Goal: Transaction & Acquisition: Purchase product/service

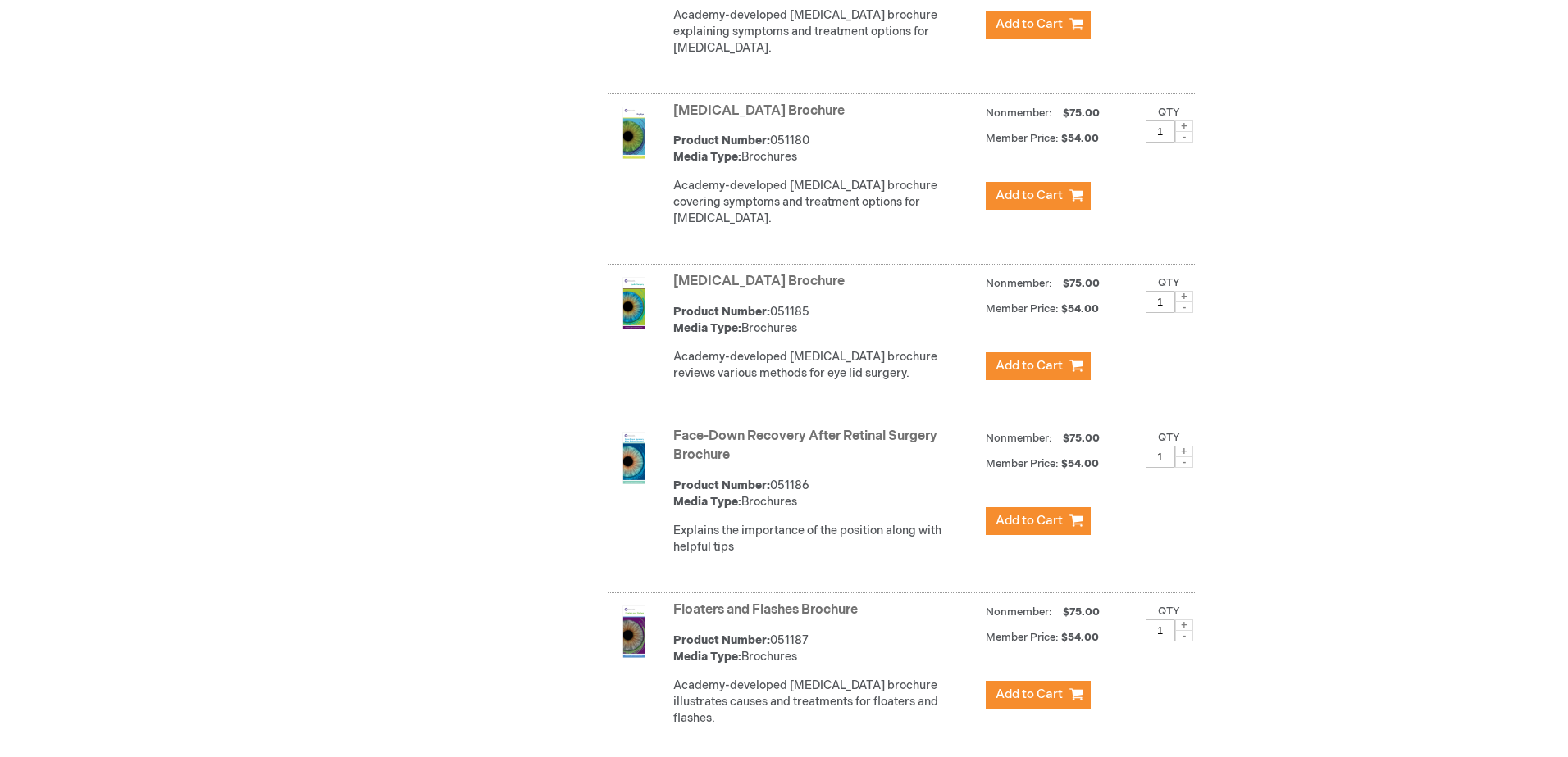
scroll to position [2295, 0]
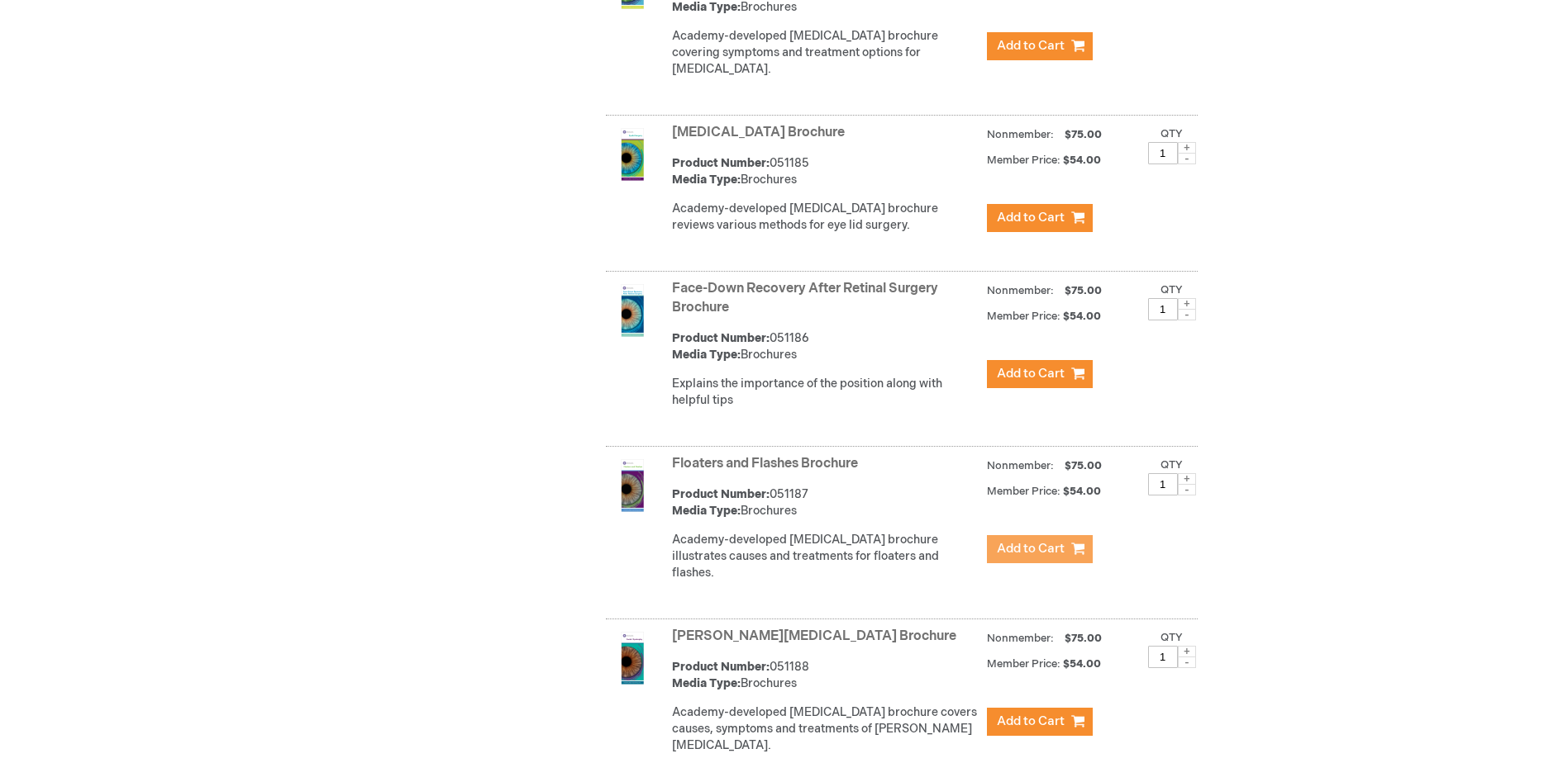
click at [1068, 552] on button "Add to Cart" at bounding box center [1039, 549] width 106 height 28
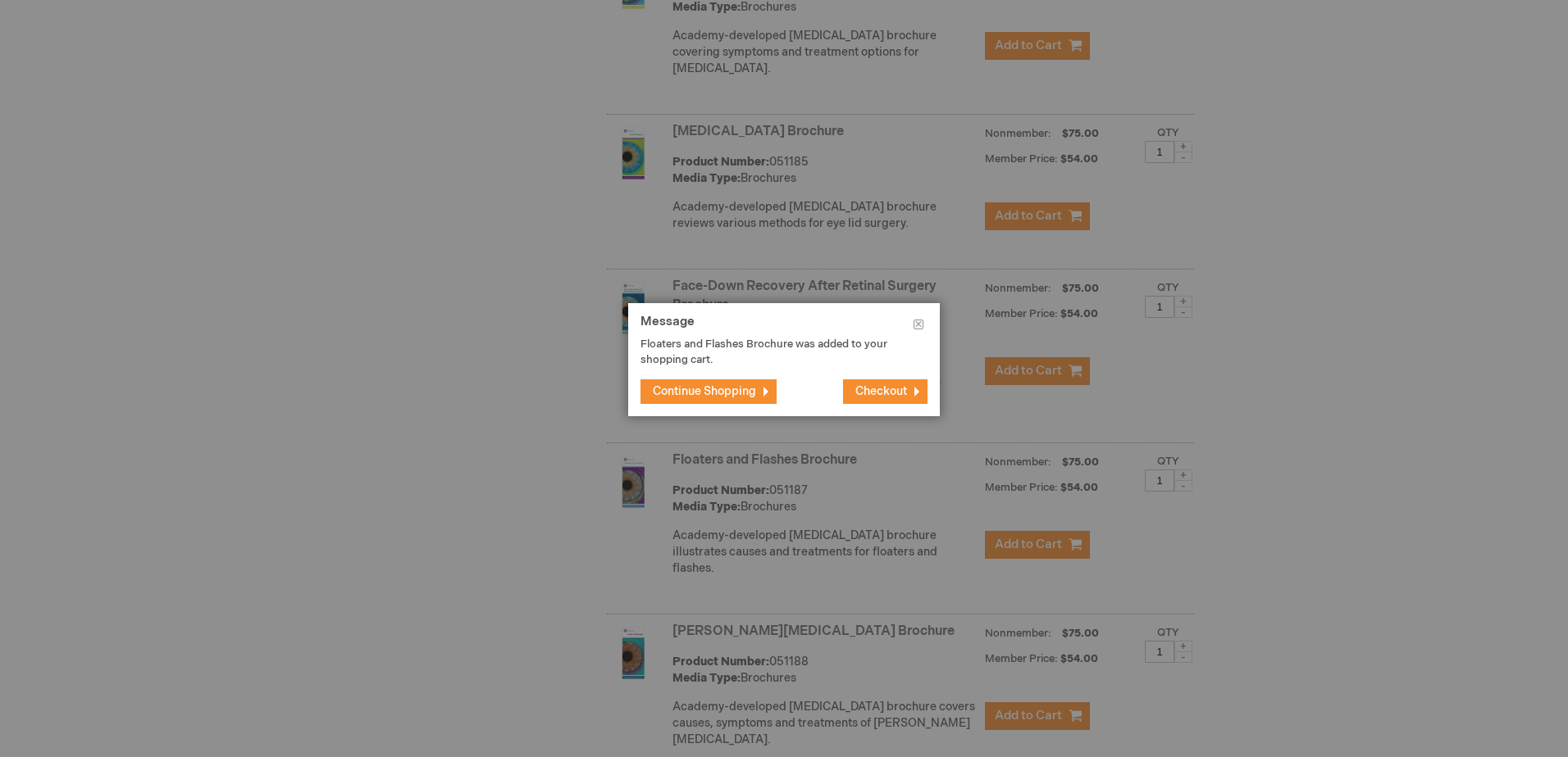
click at [889, 395] on span "Checkout" at bounding box center [881, 391] width 51 height 14
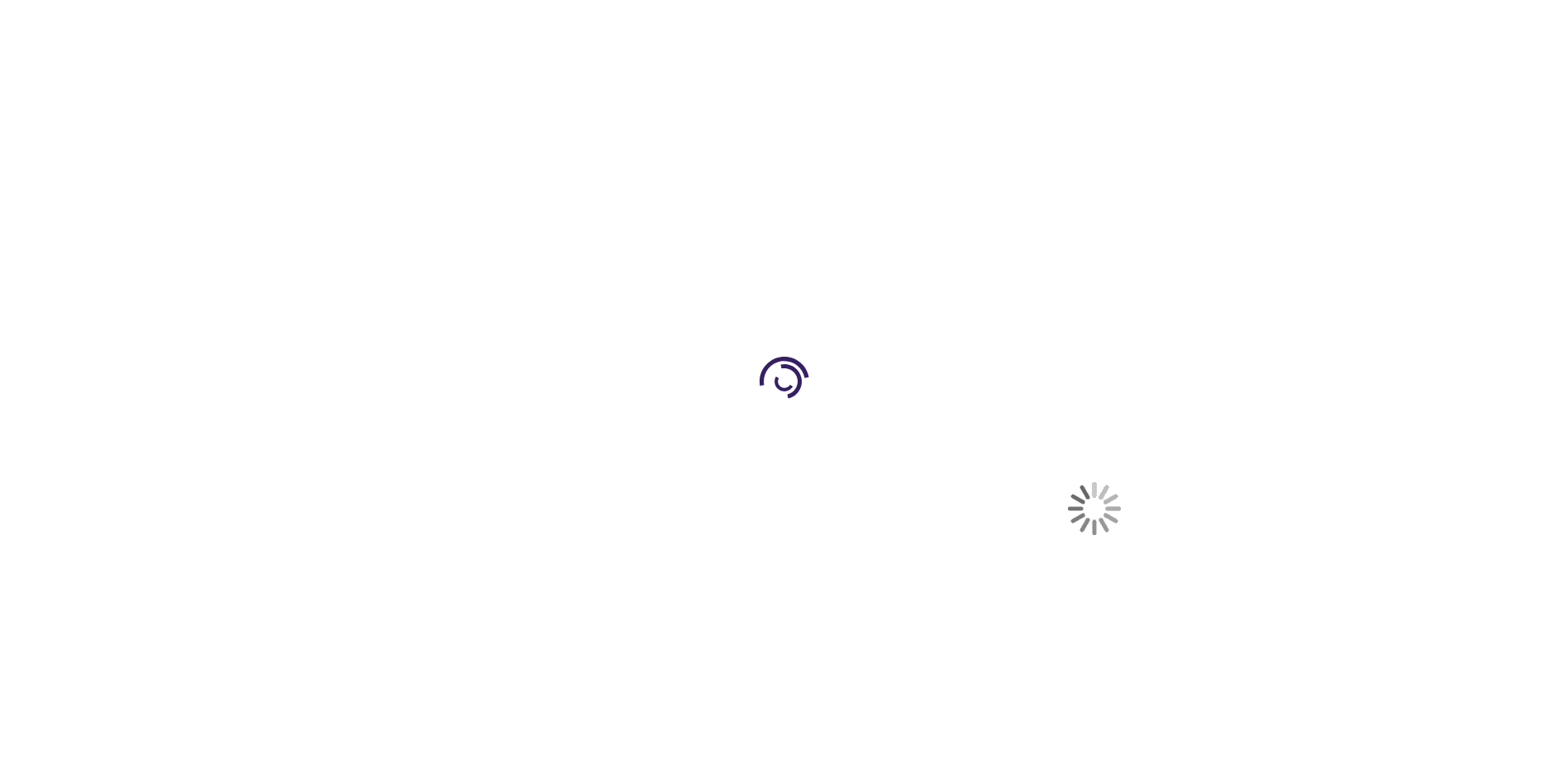
select select "US"
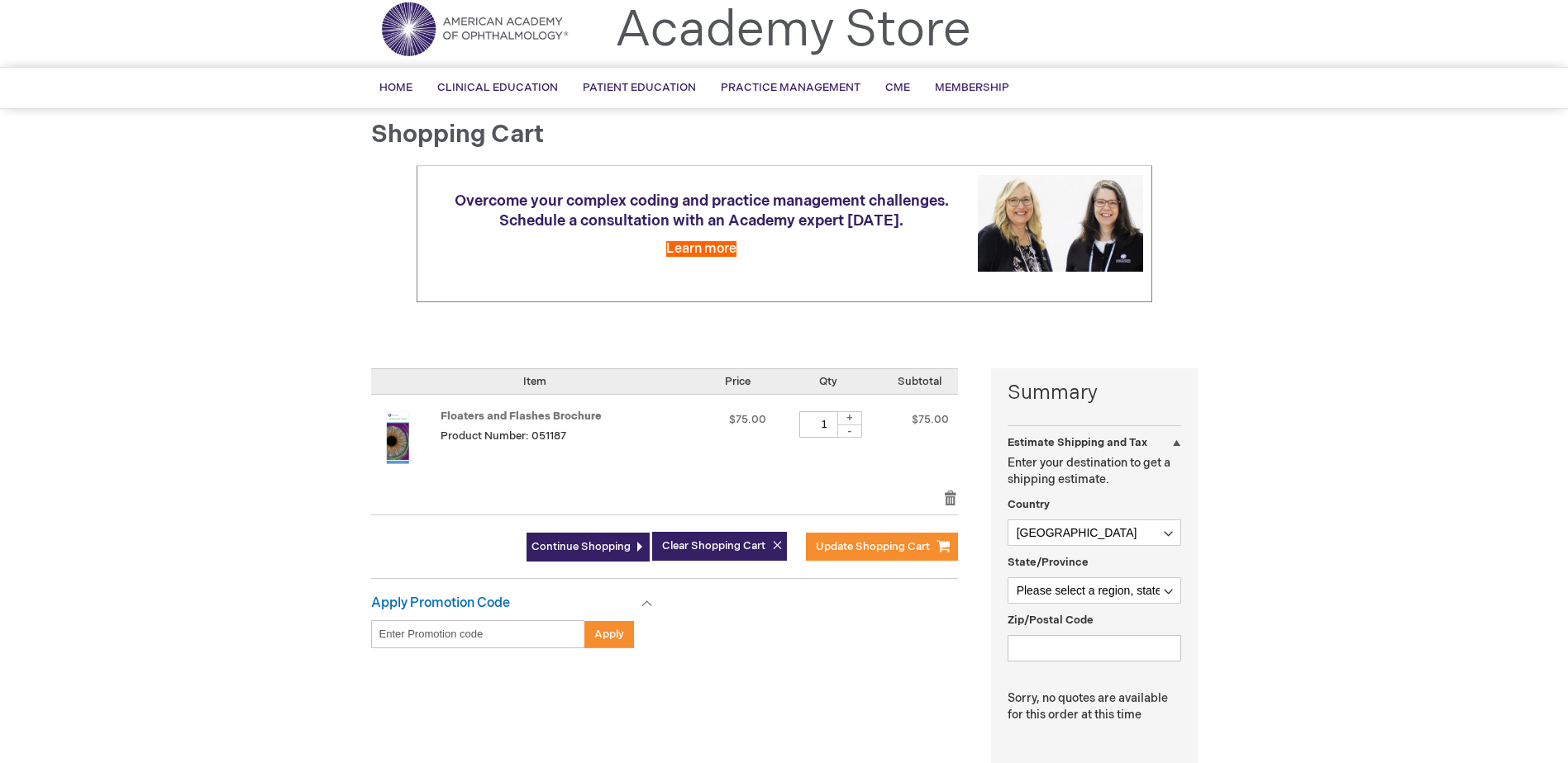
scroll to position [82, 0]
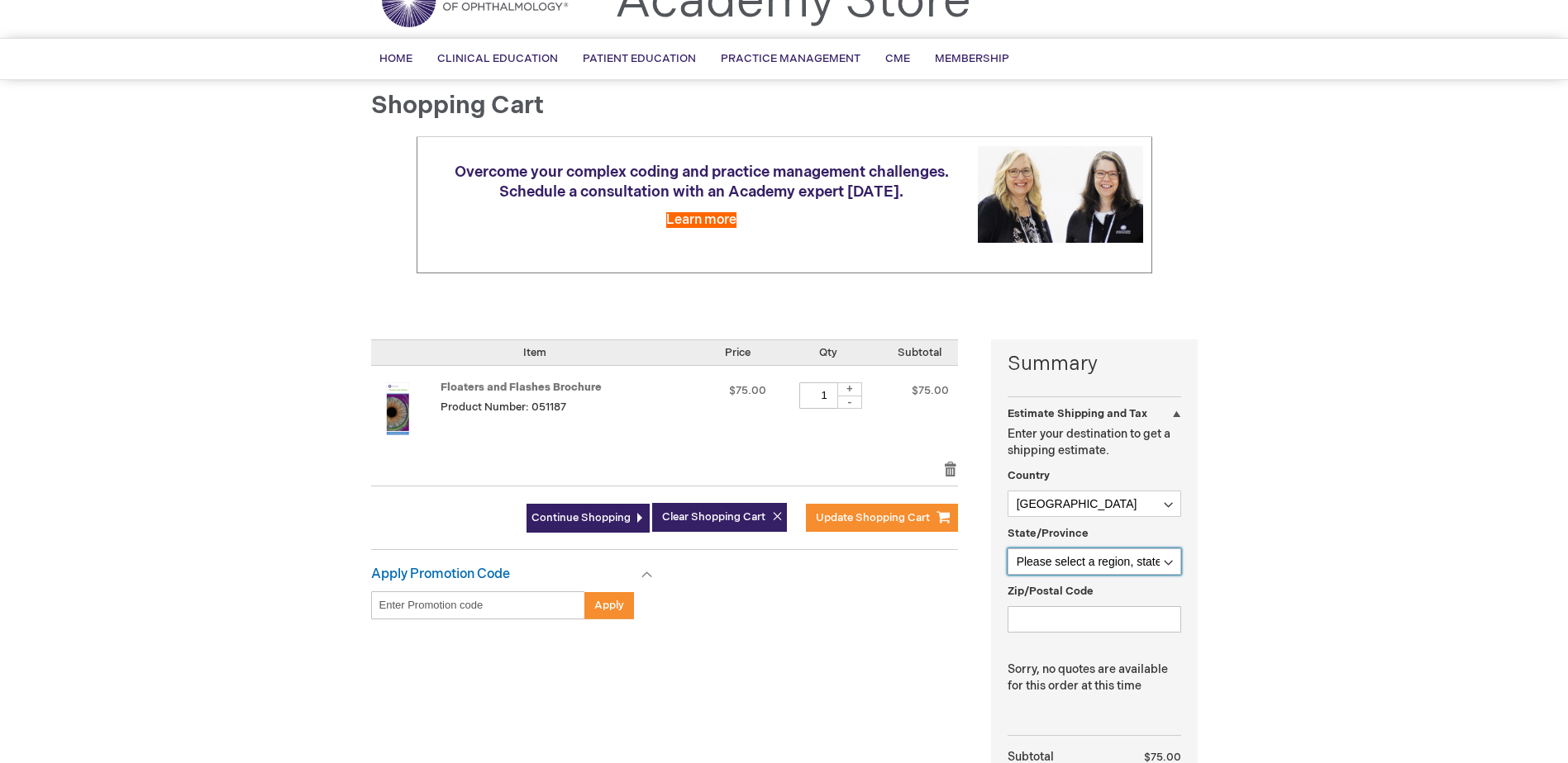
click at [1088, 564] on select "Please select a region, state or province. [US_STATE] [US_STATE] [US_STATE] [US…" at bounding box center [1093, 562] width 173 height 27
select select "29"
click at [1007, 549] on select "Please select a region, state or province. [US_STATE] [US_STATE] [US_STATE] [US…" at bounding box center [1093, 562] width 173 height 27
click at [1092, 614] on input "Zip/Postal Code" at bounding box center [1093, 620] width 173 height 27
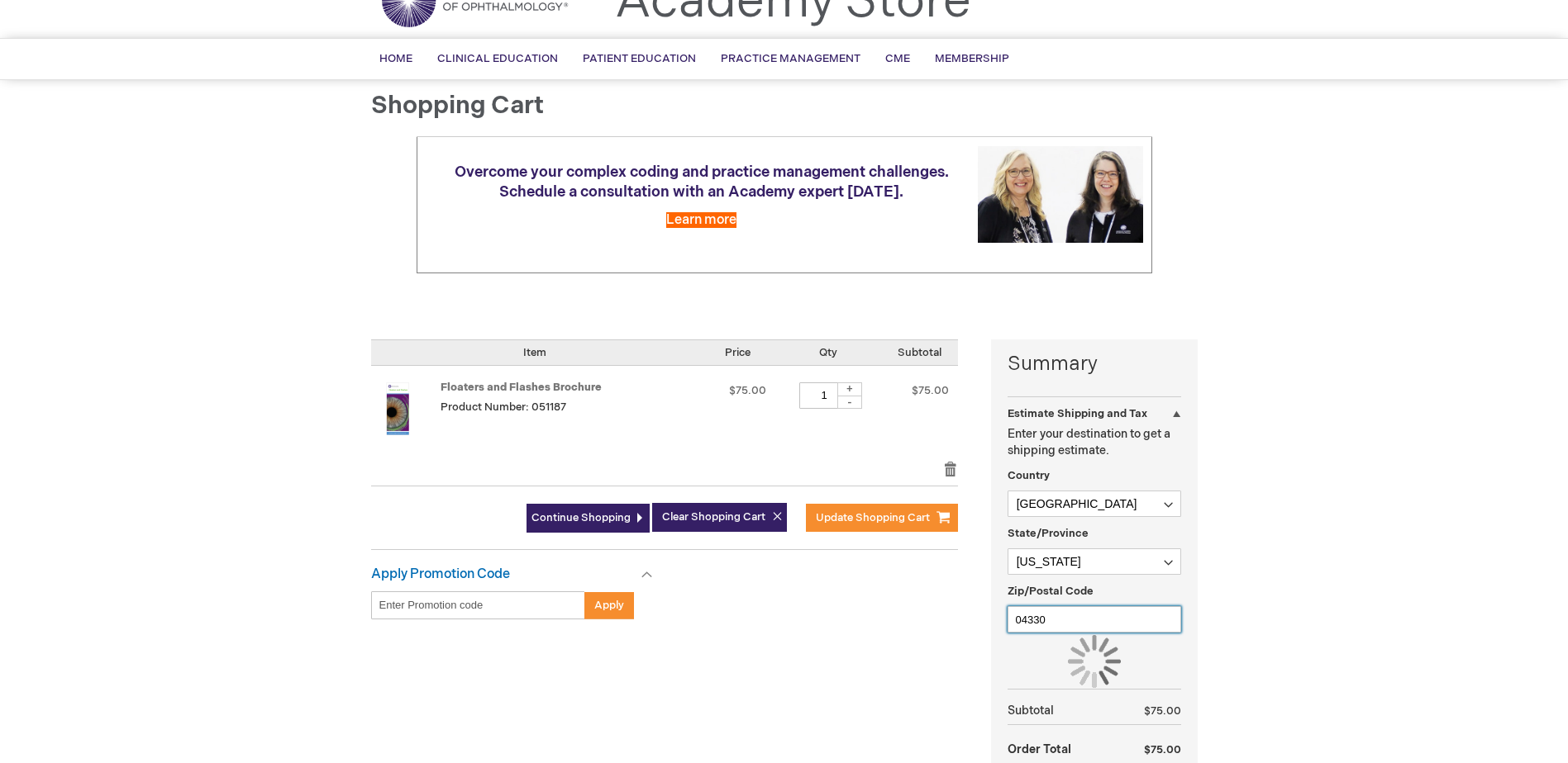
type input "04330"
click at [1266, 569] on div "Log In Search My Cart 1 1 items CLOSE RECENTLY ADDED ITEM(S) Close Recently add…" at bounding box center [784, 549] width 1568 height 1263
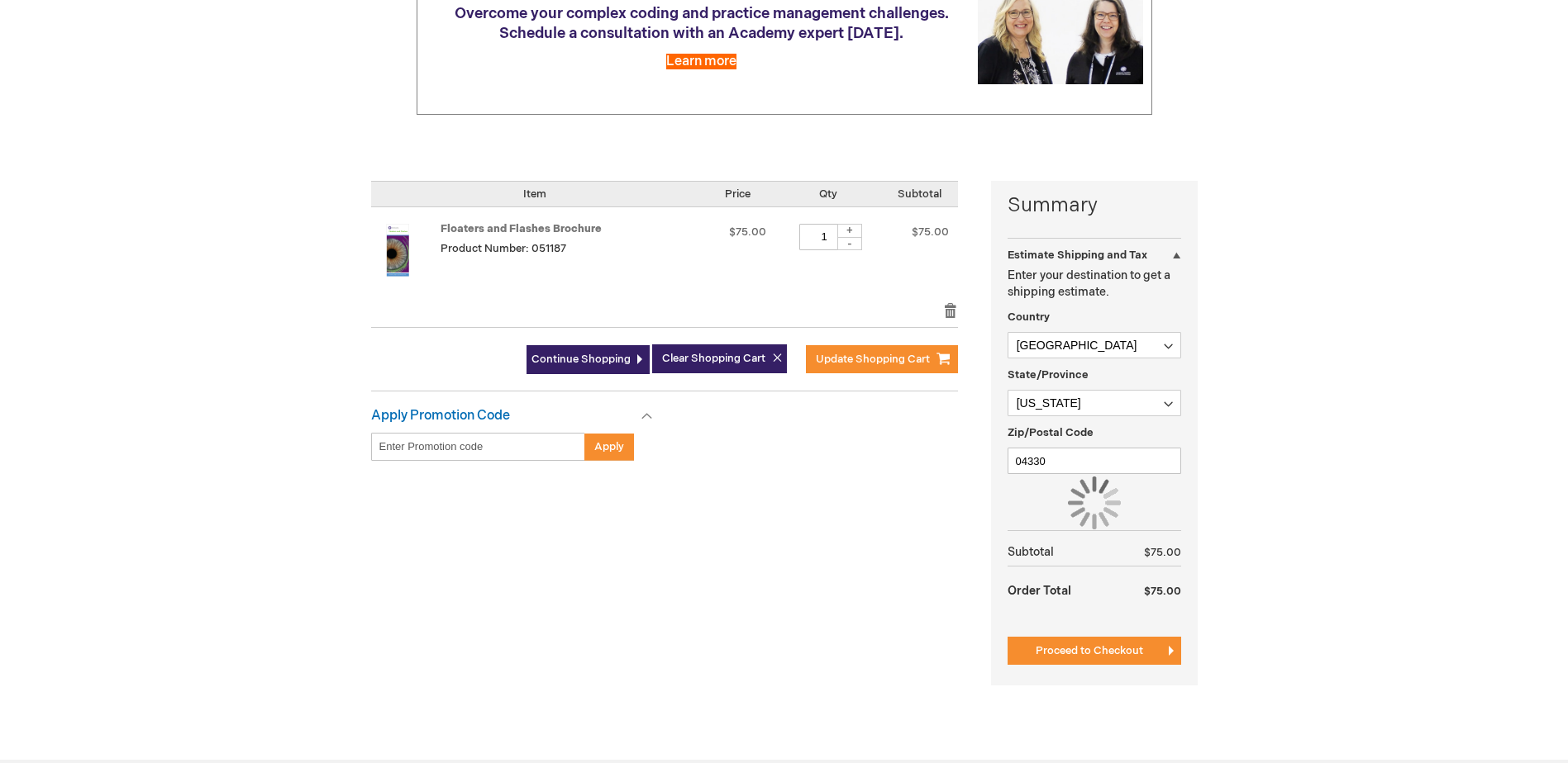
scroll to position [248, 0]
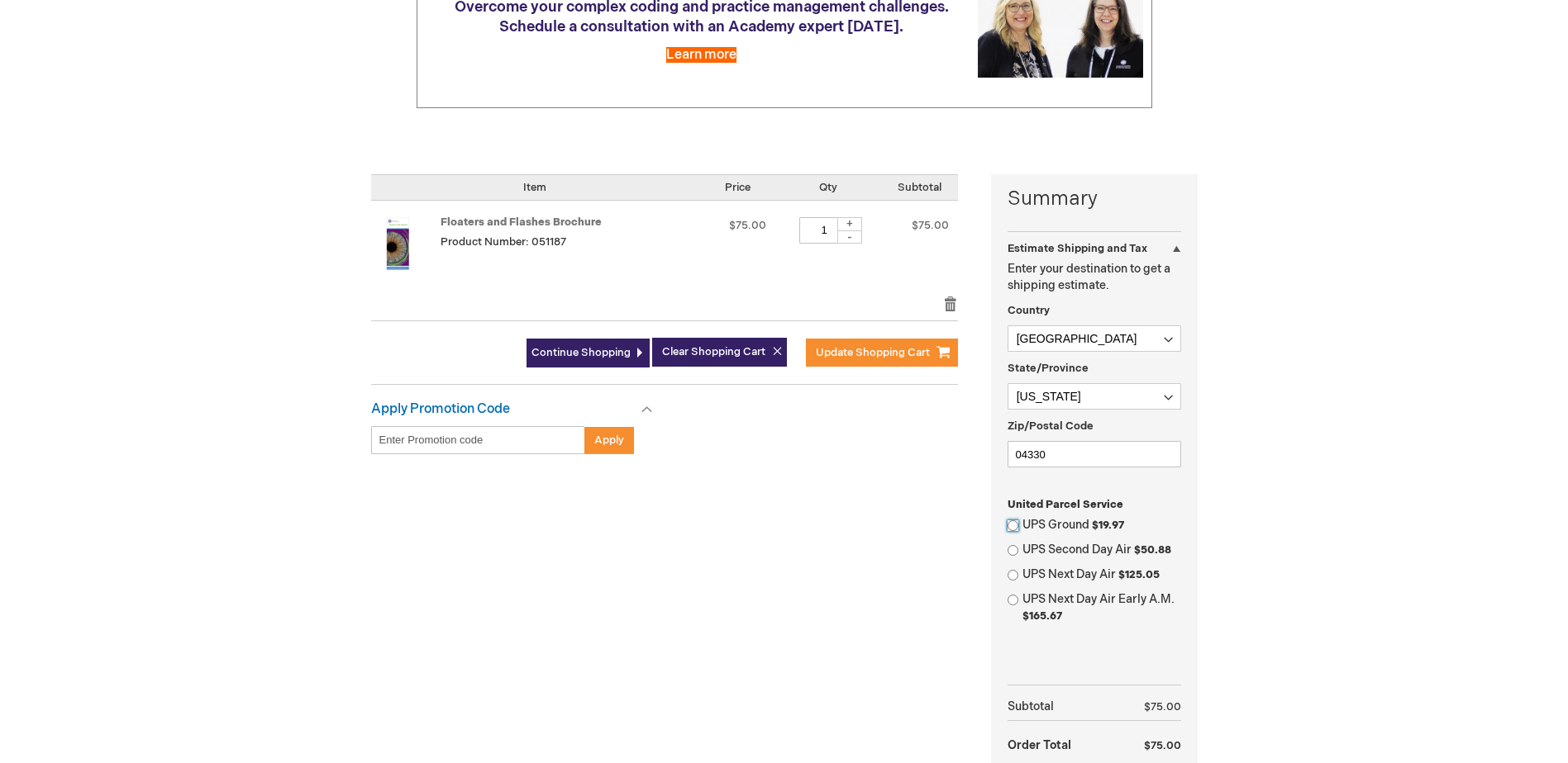
click at [1012, 528] on input "UPS Ground $19.97" at bounding box center [1012, 525] width 11 height 11
radio input "true"
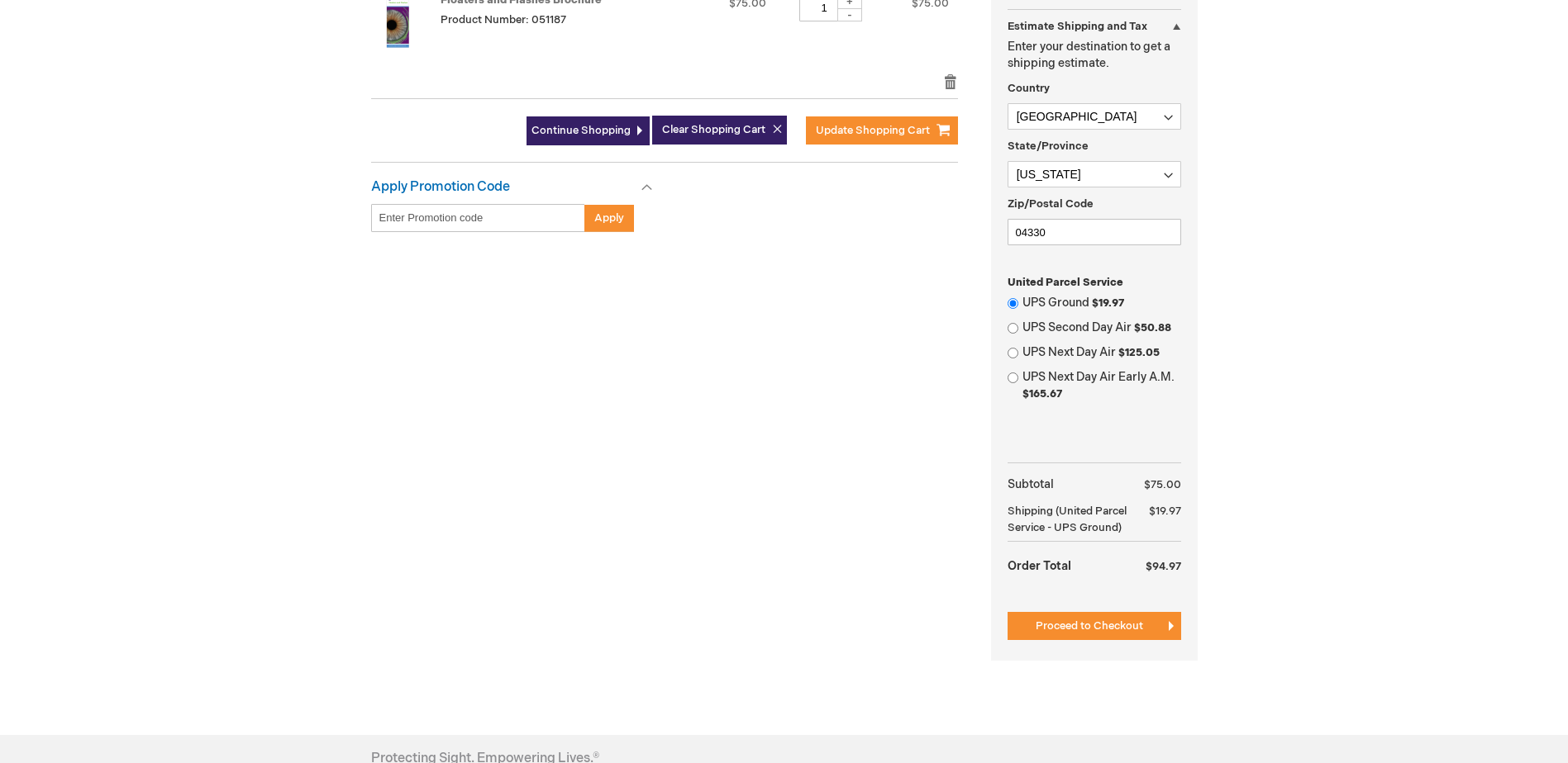
scroll to position [495, 0]
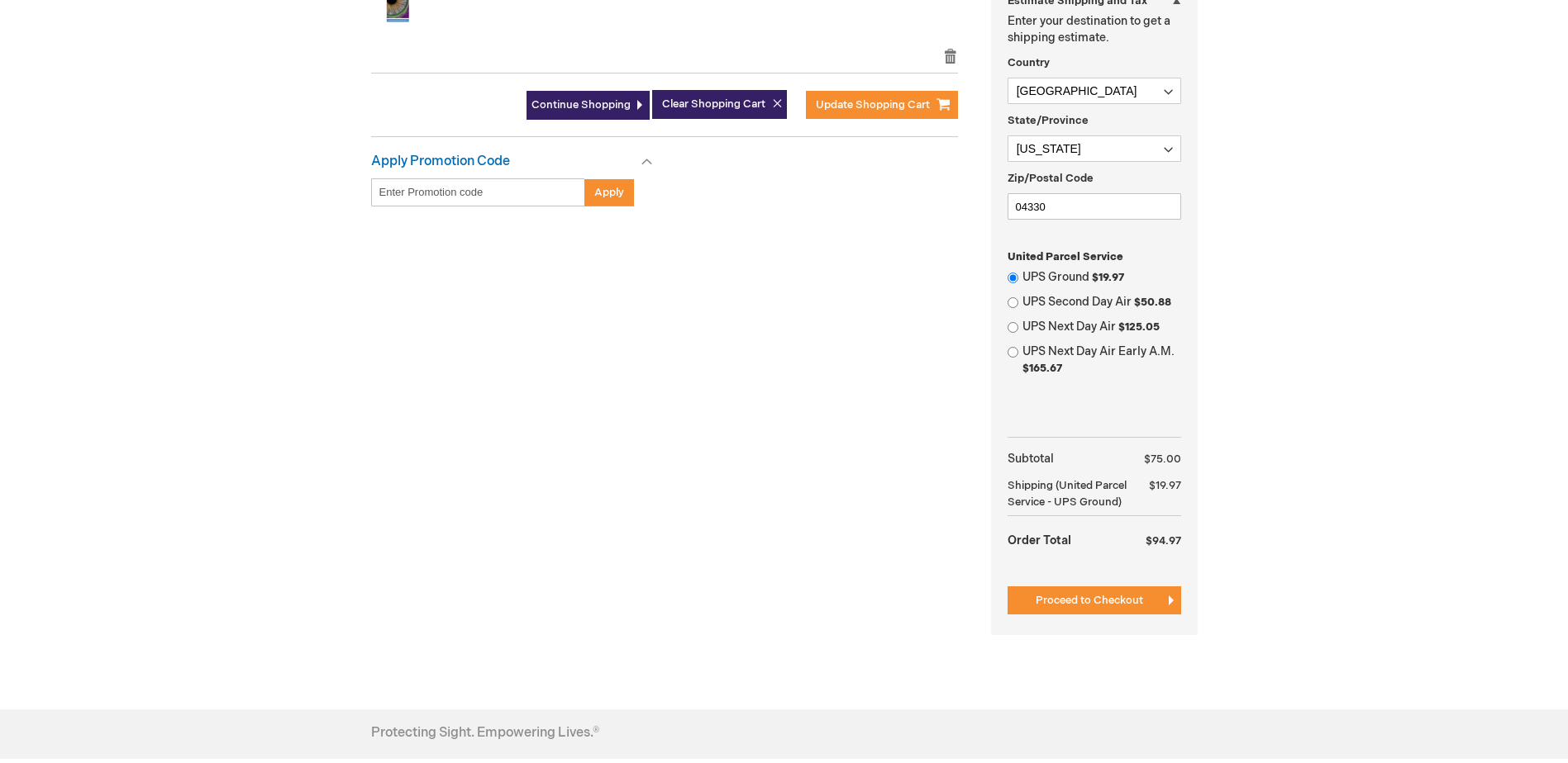
click at [1129, 597] on span "Proceed to Checkout" at bounding box center [1089, 600] width 107 height 13
